Goal: Go to known website: Access a specific website the user already knows

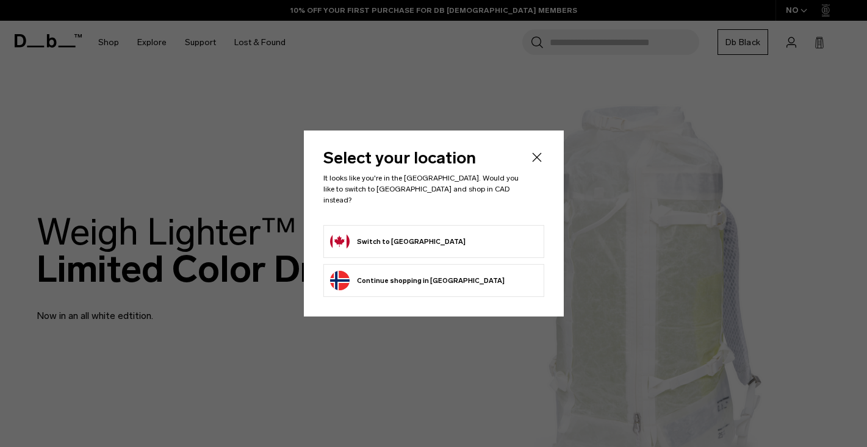
click at [434, 248] on li "Switch to [GEOGRAPHIC_DATA]" at bounding box center [433, 241] width 221 height 33
click at [389, 242] on button "Switch to [GEOGRAPHIC_DATA]" at bounding box center [397, 242] width 135 height 20
